Goal: Task Accomplishment & Management: Use online tool/utility

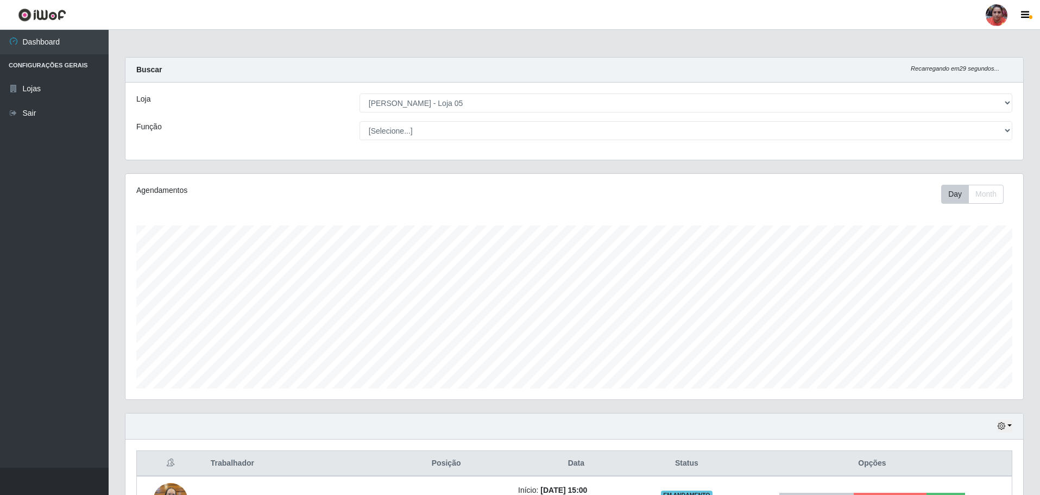
select select "252"
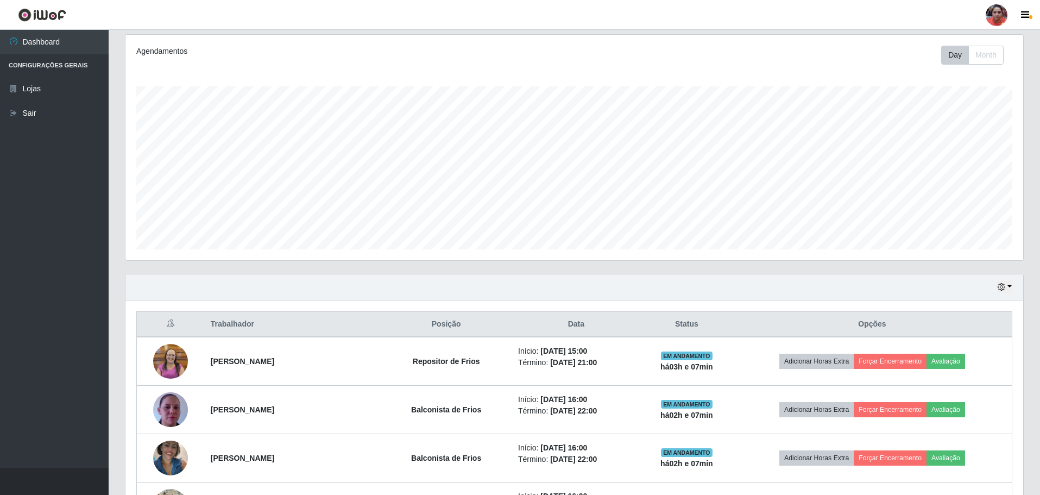
scroll to position [225, 898]
click at [1008, 286] on button "button" at bounding box center [1004, 287] width 15 height 12
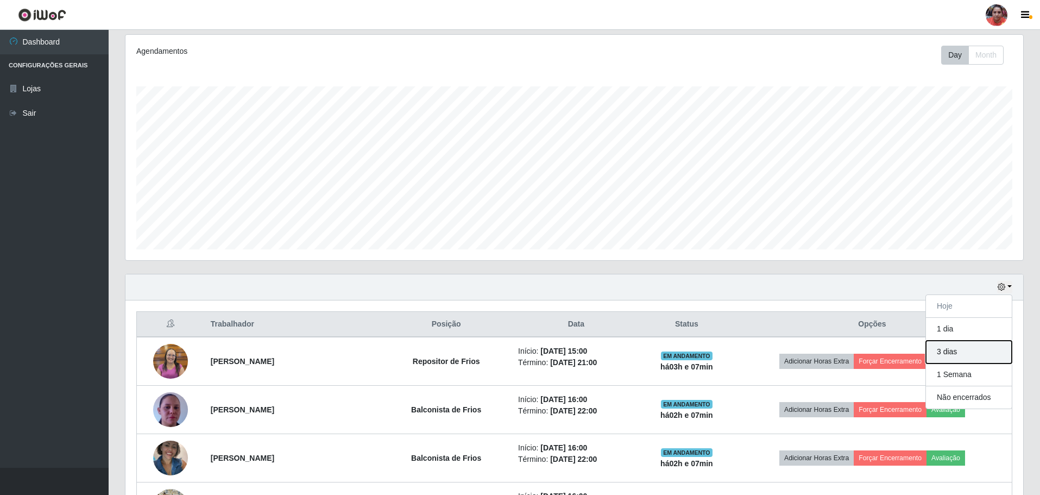
click at [966, 355] on button "3 dias" at bounding box center [969, 352] width 86 height 23
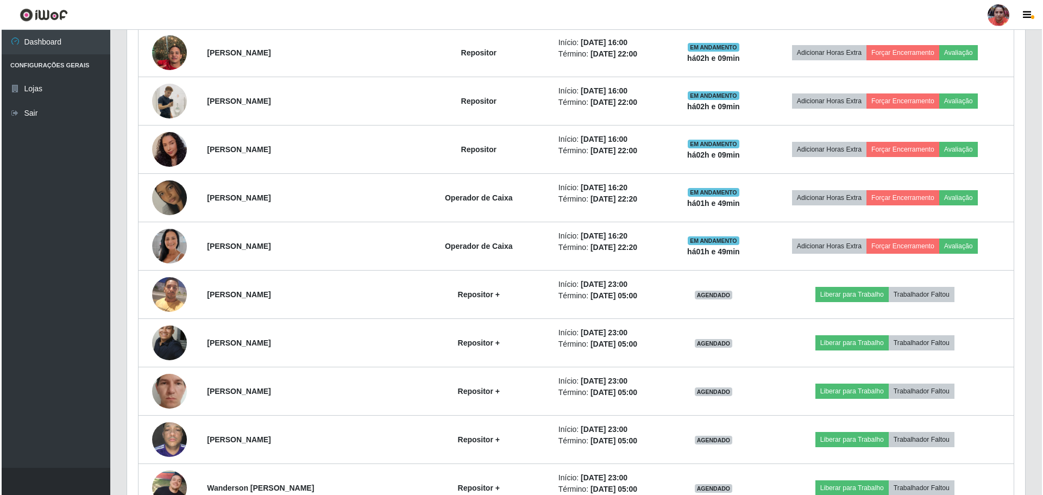
scroll to position [722, 0]
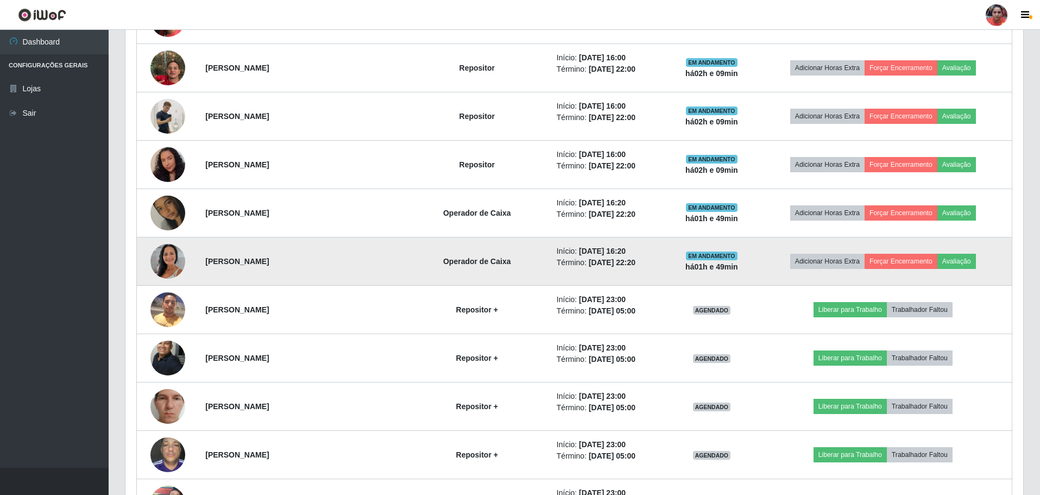
click at [163, 262] on img at bounding box center [167, 261] width 35 height 62
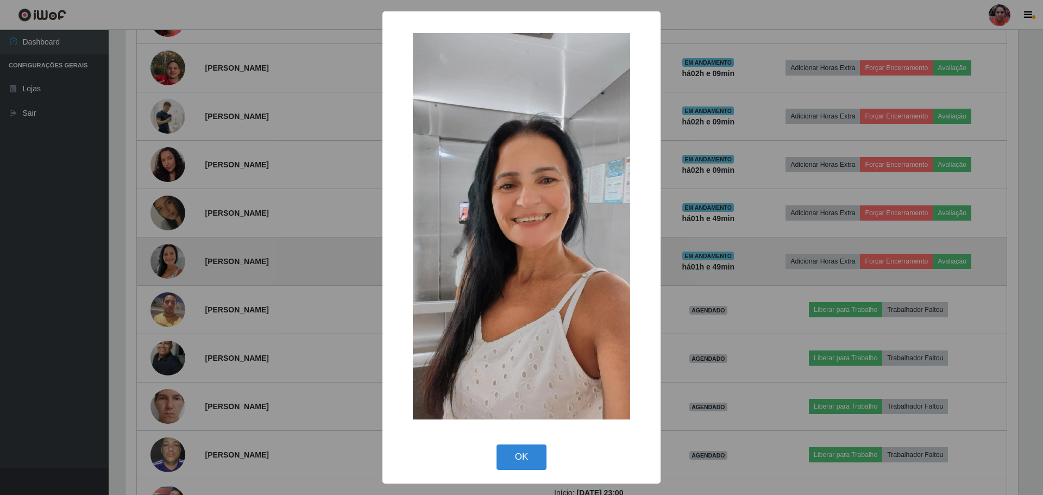
click at [163, 262] on div "× OK Cancel" at bounding box center [521, 247] width 1043 height 495
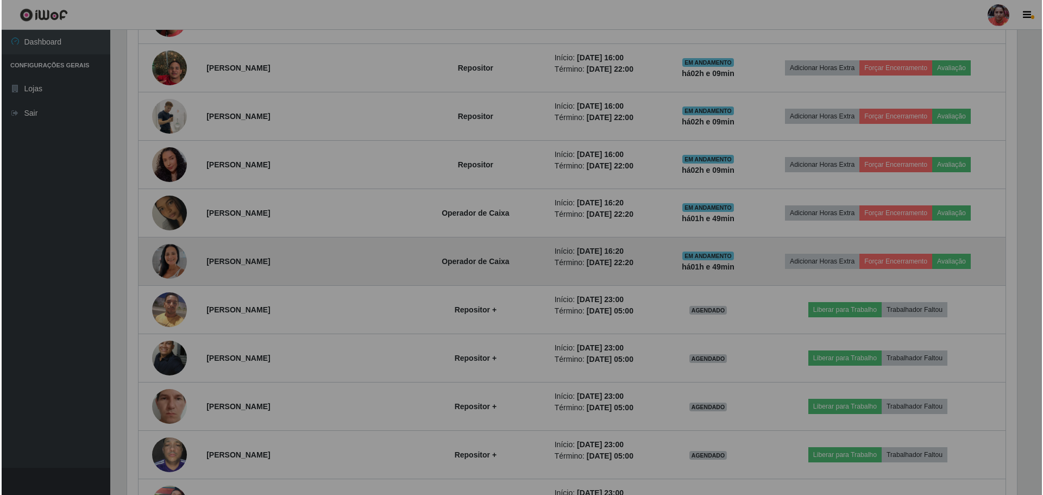
scroll to position [225, 898]
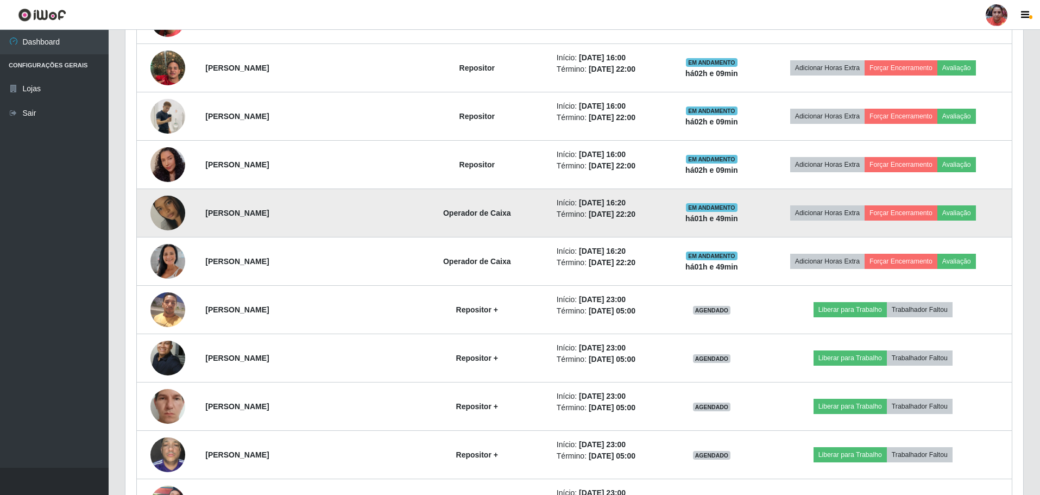
click at [172, 214] on img at bounding box center [167, 213] width 35 height 62
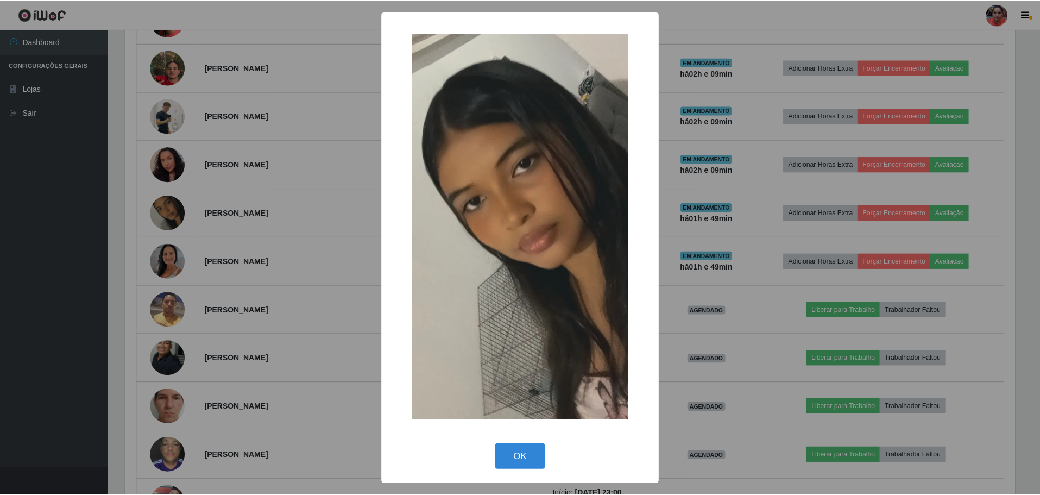
scroll to position [225, 892]
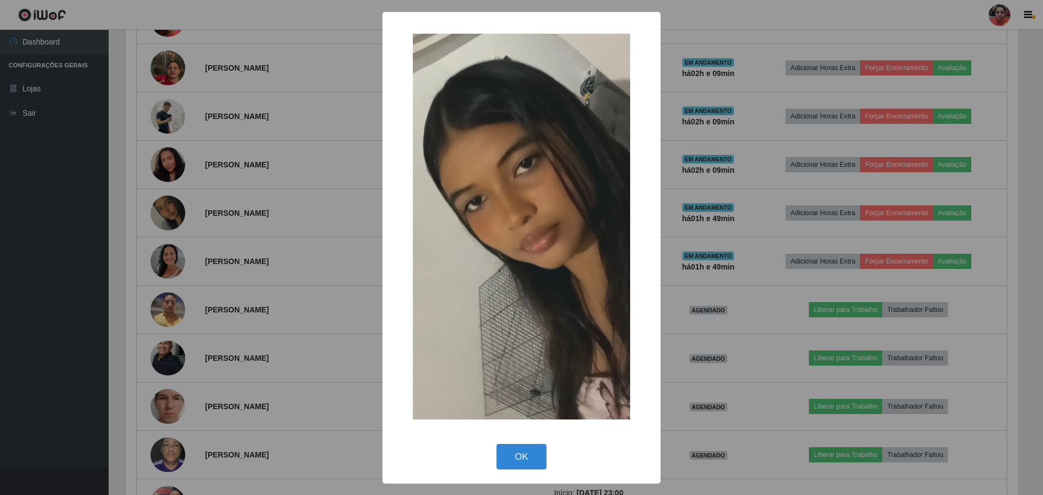
click at [172, 215] on div "× OK Cancel" at bounding box center [521, 247] width 1043 height 495
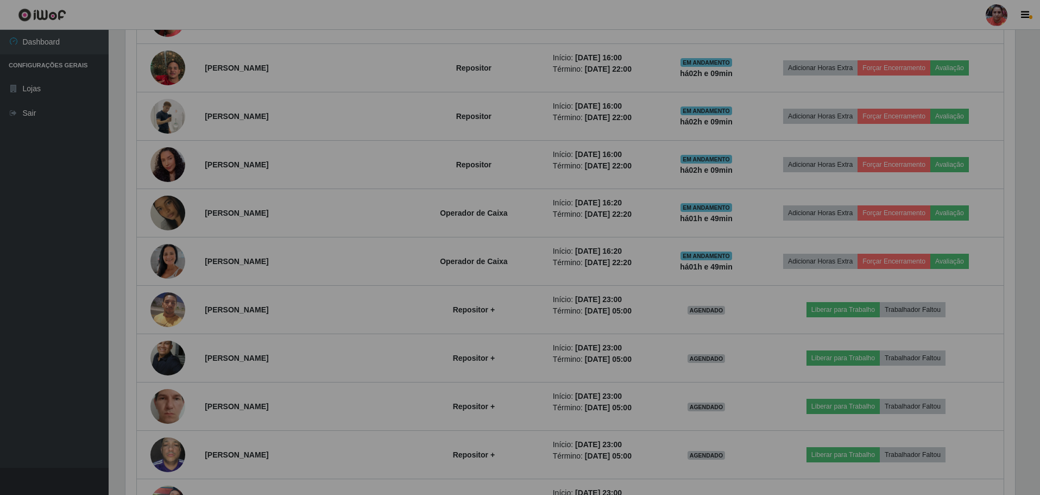
scroll to position [225, 898]
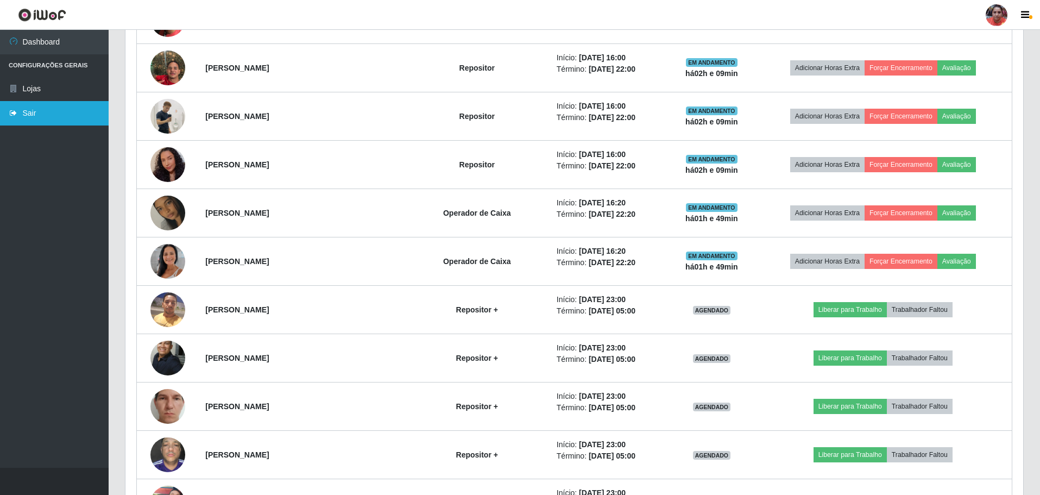
click at [57, 120] on link "Sair" at bounding box center [54, 113] width 109 height 24
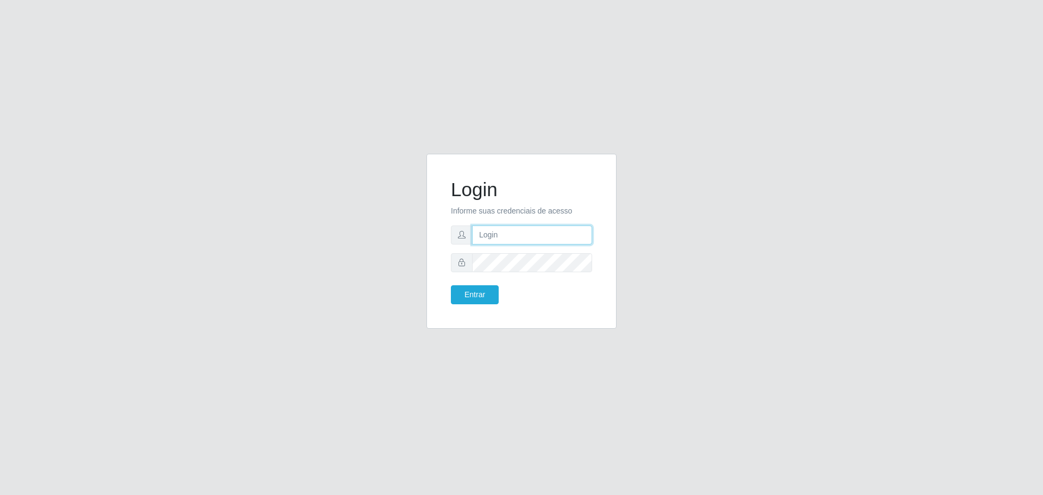
type input "[EMAIL_ADDRESS][DOMAIN_NAME]"
click at [451, 285] on button "Entrar" at bounding box center [475, 294] width 48 height 19
click at [468, 292] on body "Login Informe suas credenciais de acesso sac.loja5@marvermelhoatacado.com.br En…" at bounding box center [521, 247] width 1043 height 495
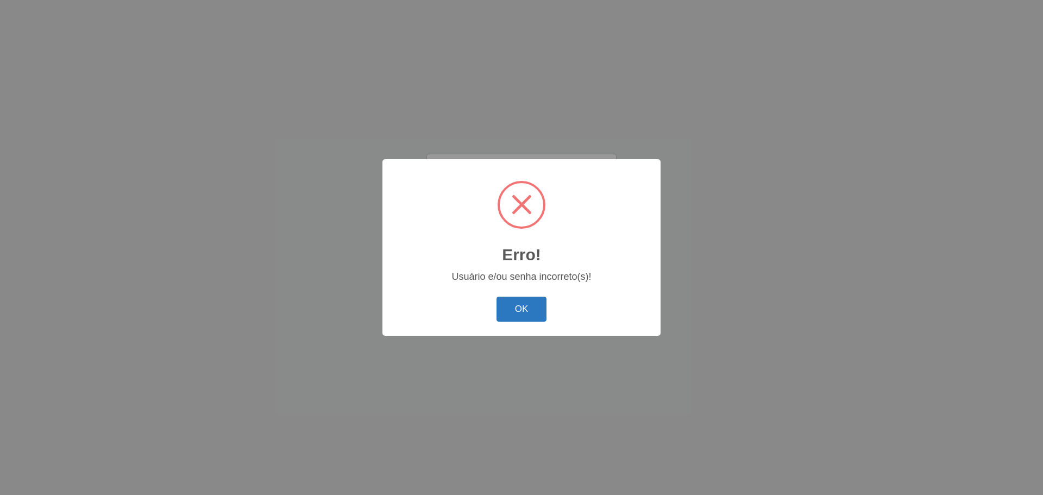
click at [520, 308] on button "OK" at bounding box center [521, 310] width 51 height 26
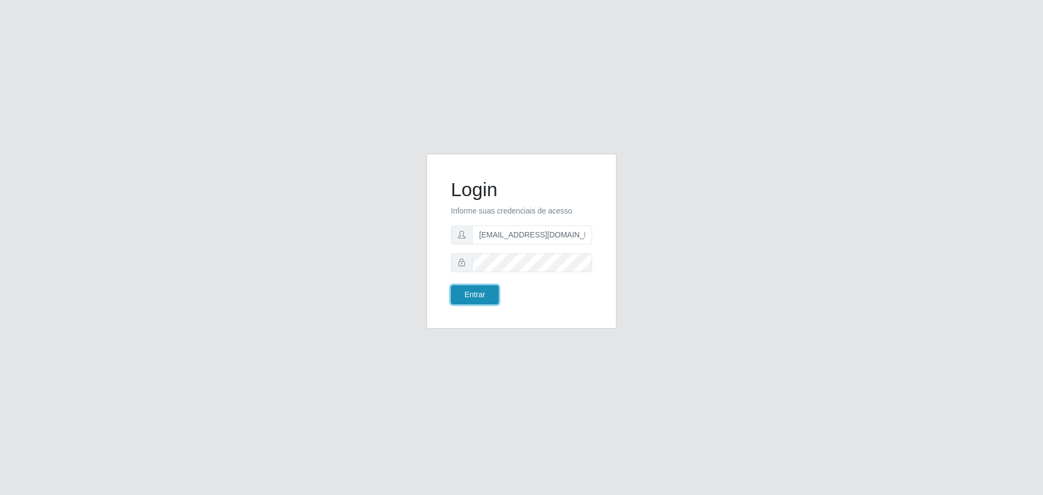
click at [486, 290] on button "Entrar" at bounding box center [475, 294] width 48 height 19
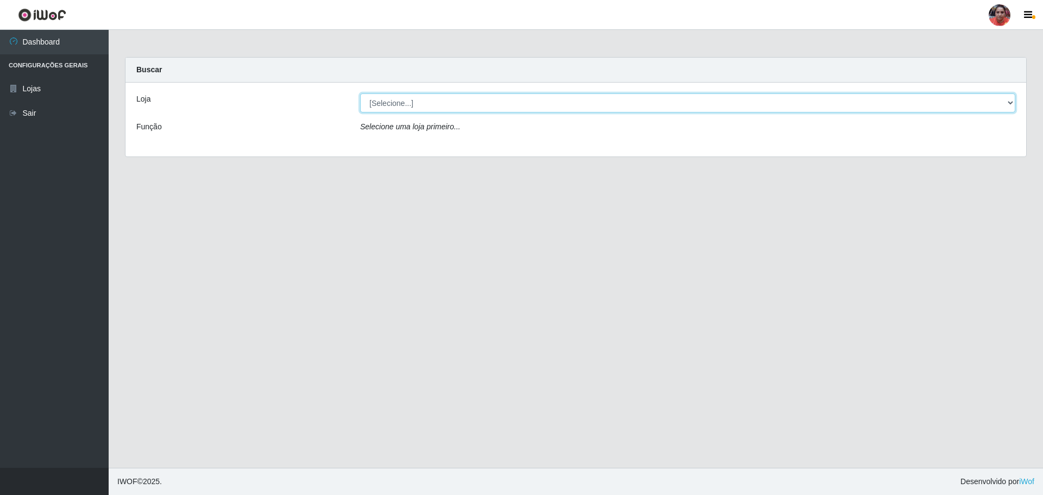
click at [1014, 103] on select "[Selecione...] Mar Vermelho - Loja 05" at bounding box center [687, 102] width 655 height 19
select select "252"
click at [360, 93] on select "[Selecione...] Mar Vermelho - Loja 05" at bounding box center [687, 102] width 655 height 19
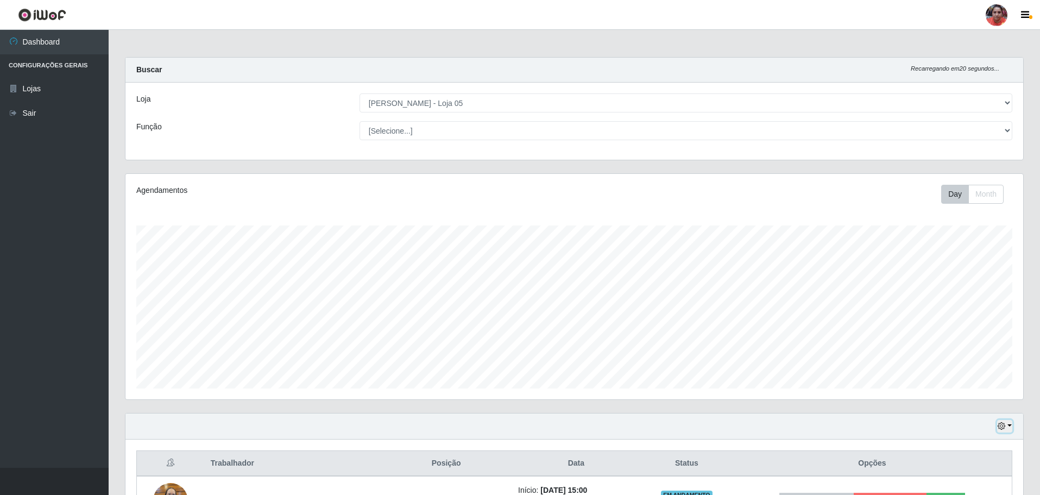
click at [1010, 425] on button "button" at bounding box center [1004, 426] width 15 height 12
click at [965, 366] on button "3 dias" at bounding box center [969, 362] width 86 height 23
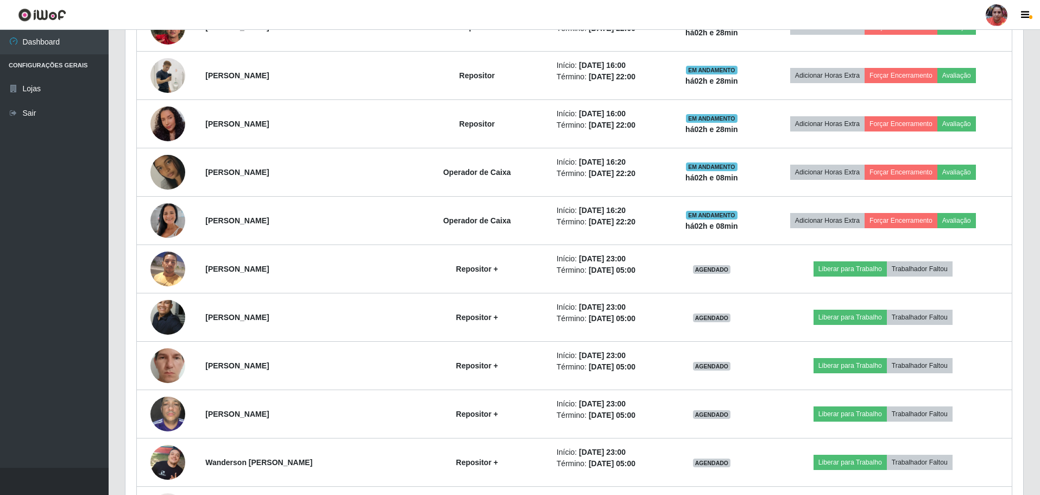
scroll to position [753, 0]
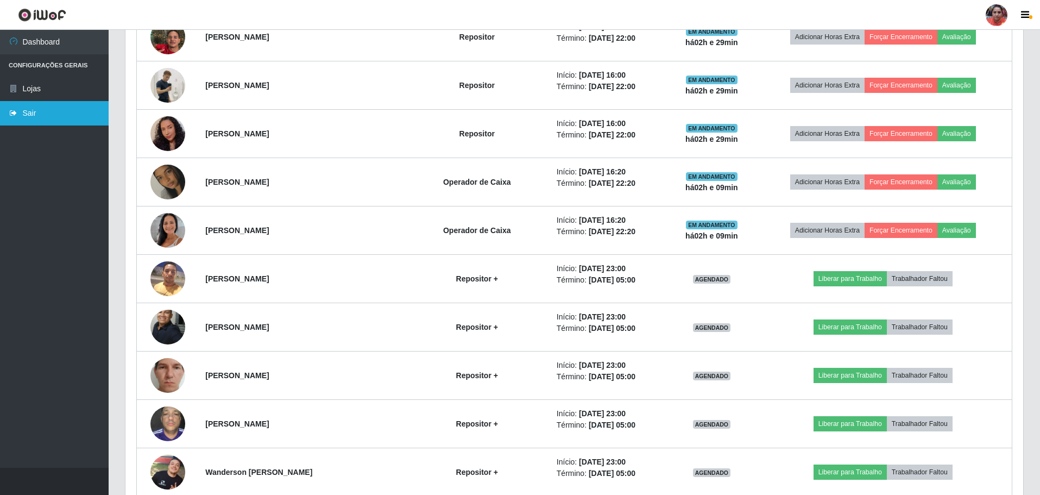
click at [48, 118] on link "Sair" at bounding box center [54, 113] width 109 height 24
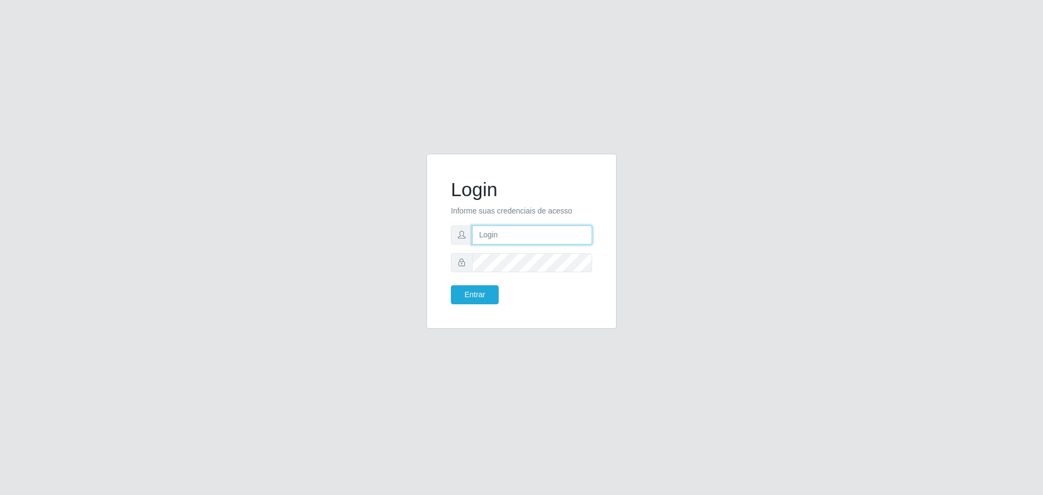
type input "[EMAIL_ADDRESS][DOMAIN_NAME]"
